Goal: Task Accomplishment & Management: Complete application form

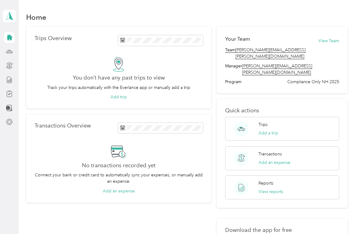
click at [4, 90] on div at bounding box center [9, 93] width 10 height 11
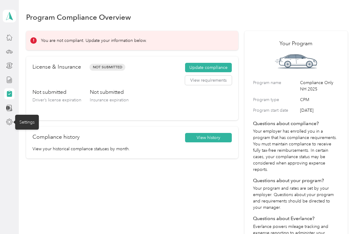
click at [23, 119] on div "Settings" at bounding box center [27, 122] width 24 height 15
click at [198, 79] on button "View requirements" at bounding box center [208, 81] width 47 height 10
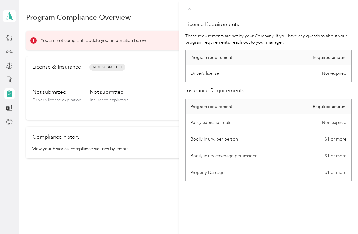
click at [193, 0] on div at bounding box center [268, 8] width 179 height 16
click at [193, 7] on span at bounding box center [189, 9] width 8 height 8
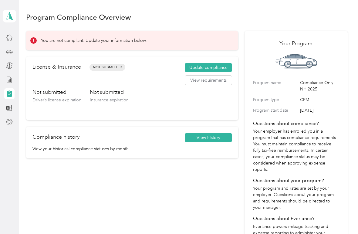
click at [217, 65] on button "Update compliance" at bounding box center [208, 68] width 47 height 10
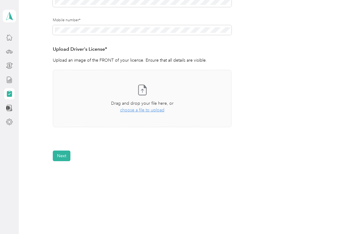
scroll to position [130, 0]
click at [144, 92] on icon at bounding box center [142, 90] width 12 height 12
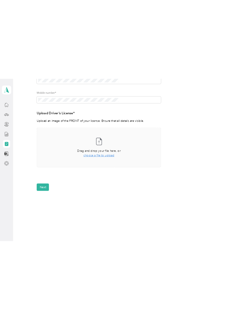
scroll to position [27, 0]
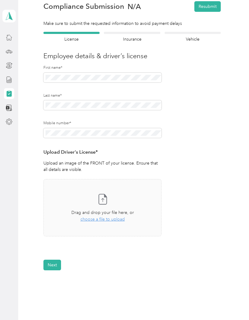
click at [106, 217] on span "choose a file to upload" at bounding box center [102, 219] width 44 height 5
click at [103, 204] on icon at bounding box center [103, 199] width 8 height 10
click at [125, 234] on div "Take a photo or choose a photo from your library Drag and drop your file here, …" at bounding box center [102, 212] width 118 height 66
click at [110, 220] on span "choose a file to upload" at bounding box center [102, 219] width 44 height 5
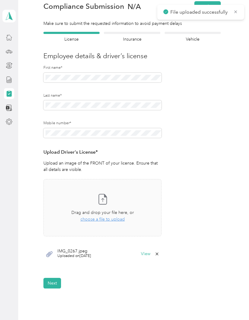
click at [53, 234] on button "Next" at bounding box center [52, 283] width 18 height 11
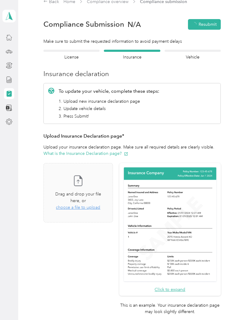
scroll to position [7, 0]
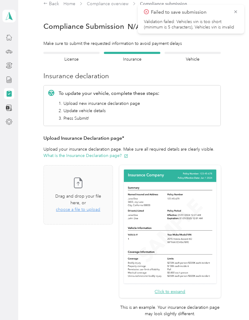
click at [93, 207] on span "choose a file to upload" at bounding box center [78, 209] width 44 height 5
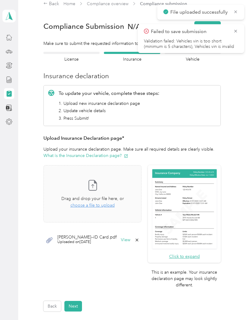
click at [121, 234] on button "View" at bounding box center [125, 240] width 9 height 4
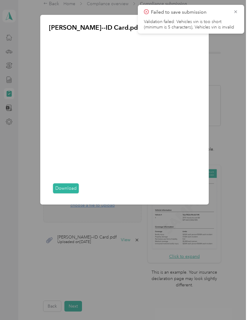
click at [236, 12] on icon at bounding box center [235, 11] width 5 height 5
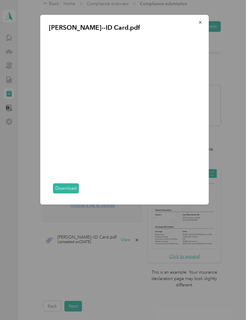
click at [201, 24] on icon "button" at bounding box center [200, 22] width 4 height 4
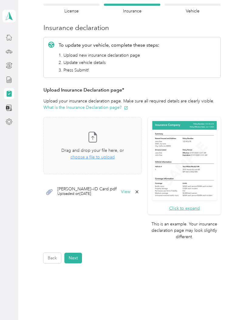
scroll to position [56, 0]
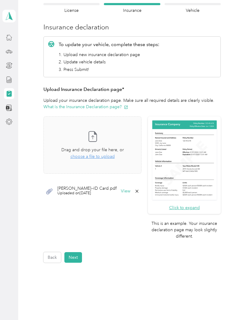
click at [76, 234] on button "Next" at bounding box center [73, 257] width 18 height 11
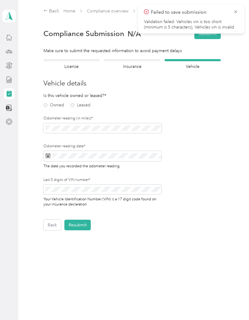
click at [46, 107] on label "Owned" at bounding box center [53, 105] width 21 height 4
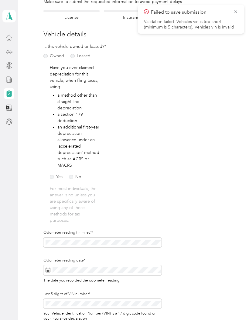
scroll to position [49, 0]
click at [76, 177] on label "No" at bounding box center [75, 177] width 12 height 4
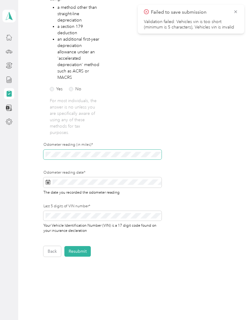
scroll to position [137, 0]
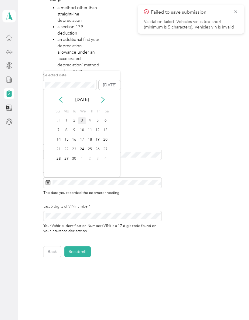
click at [84, 123] on div "3" at bounding box center [82, 121] width 8 height 8
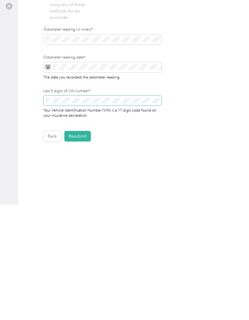
scroll to position [24, 0]
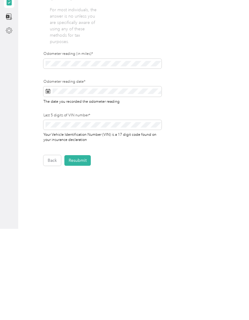
click at [81, 234] on button "Resubmit" at bounding box center [77, 252] width 26 height 11
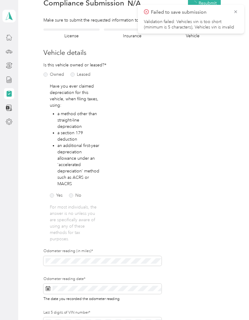
scroll to position [7, 0]
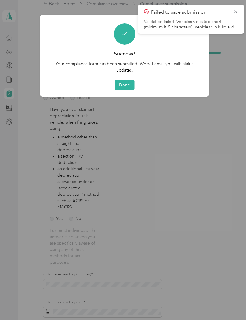
click at [127, 80] on button "Done" at bounding box center [124, 85] width 19 height 11
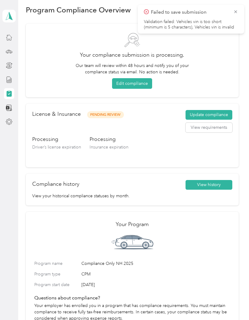
click at [236, 10] on icon at bounding box center [235, 11] width 5 height 5
